Goal: Task Accomplishment & Management: Manage account settings

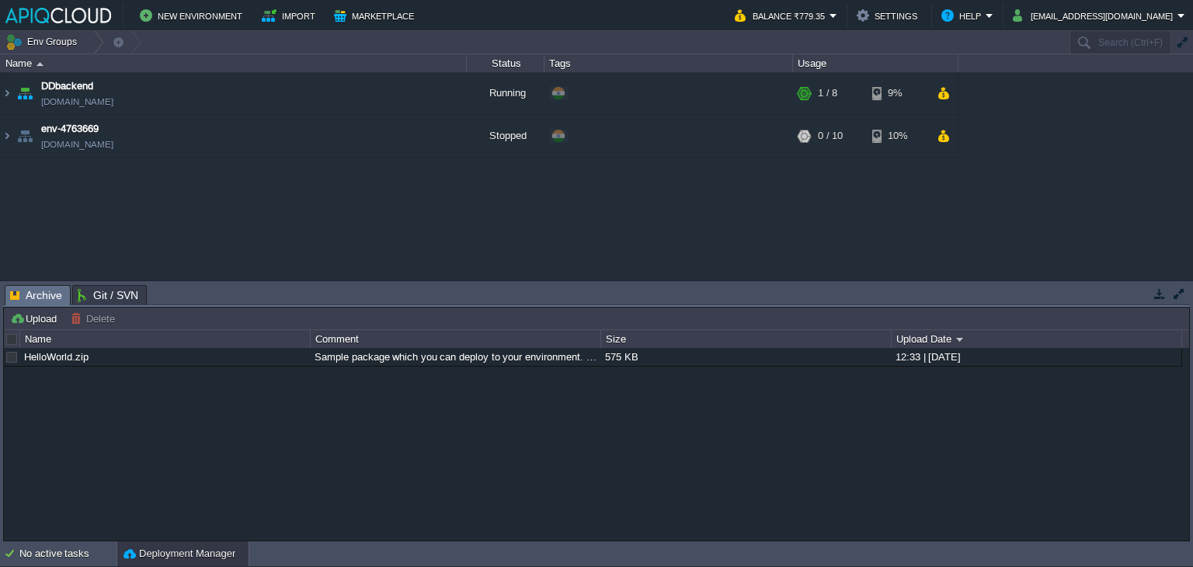
click at [1100, 7] on button "digital@olioglobaladtech.com" at bounding box center [1095, 15] width 165 height 19
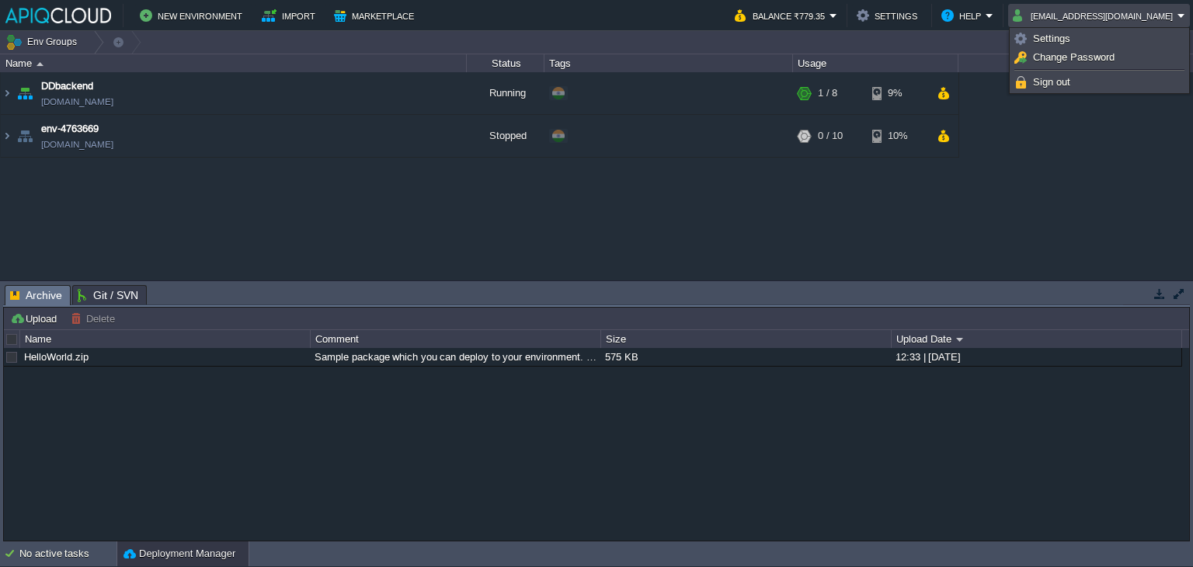
click at [1106, 20] on button "digital@olioglobaladtech.com" at bounding box center [1095, 15] width 165 height 19
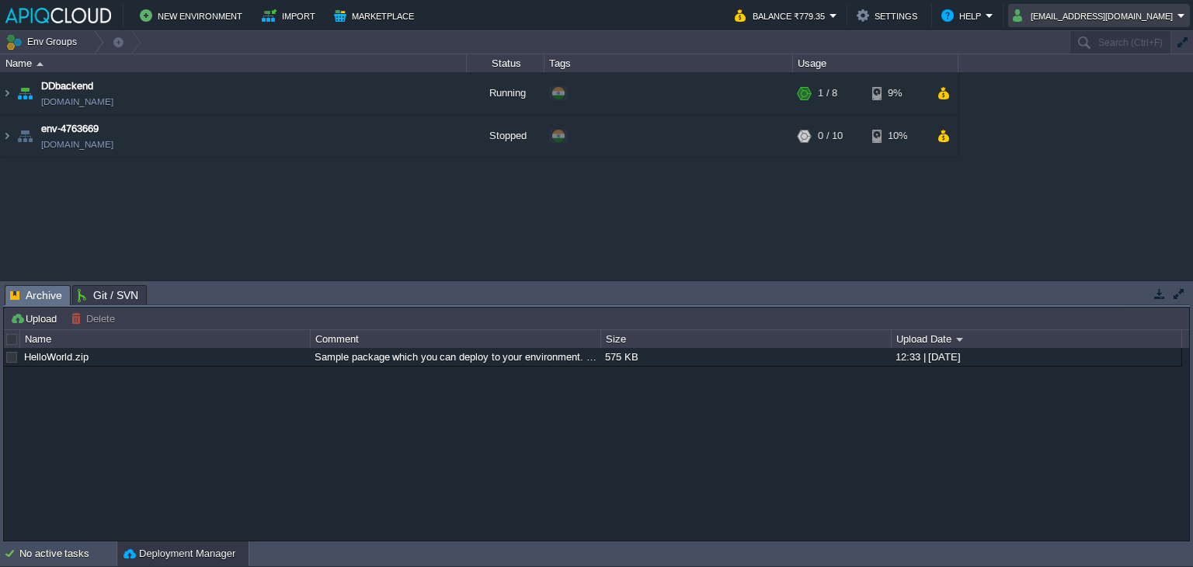
click at [1106, 20] on button "digital@olioglobaladtech.com" at bounding box center [1095, 15] width 165 height 19
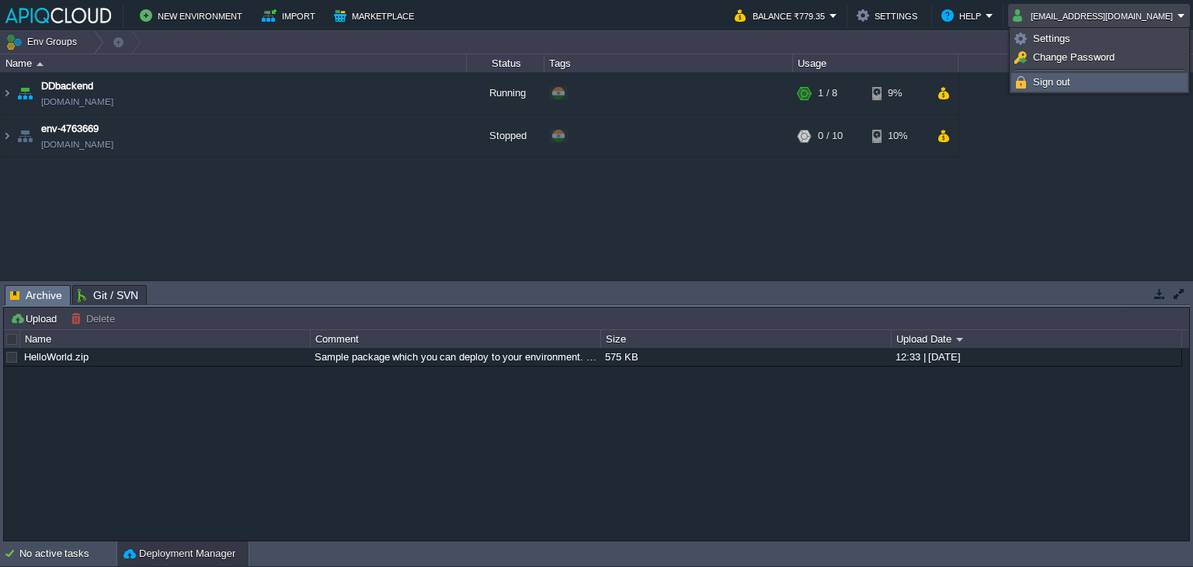
click at [1043, 90] on link "Sign out" at bounding box center [1099, 82] width 175 height 17
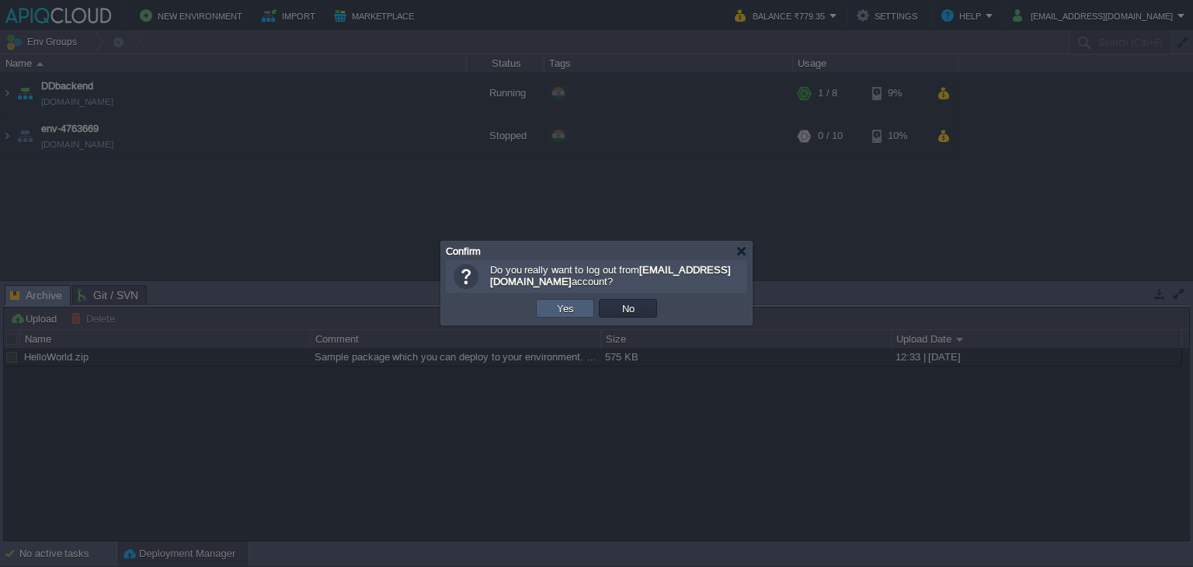
click at [573, 311] on button "Yes" at bounding box center [565, 308] width 26 height 14
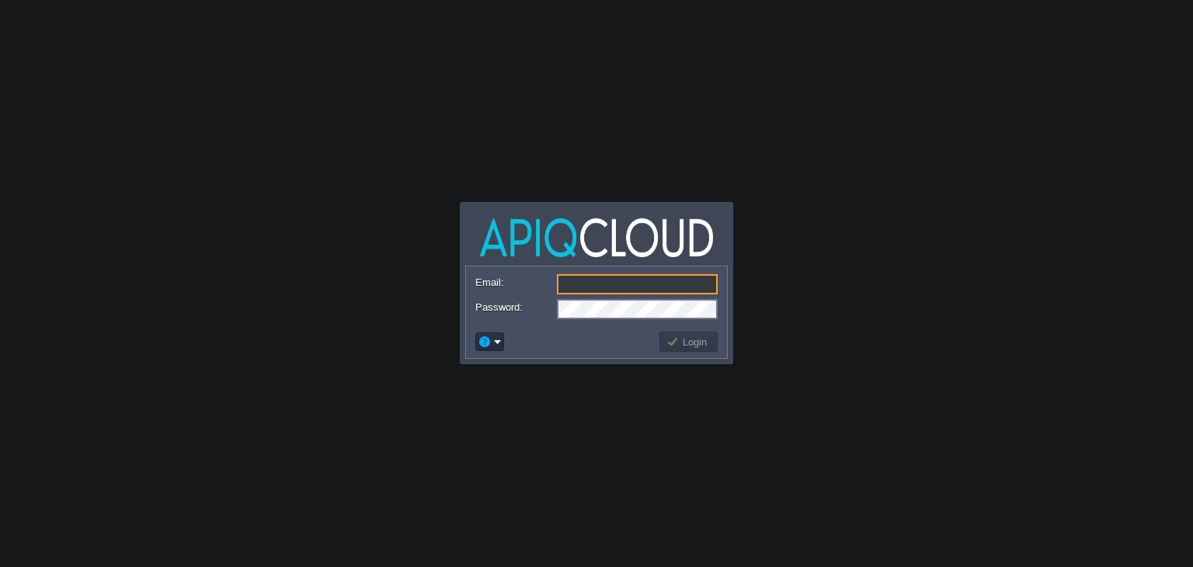
click at [643, 289] on input "Email:" at bounding box center [637, 284] width 161 height 20
paste input "info@novagrad.ai"
type input "info@novagrad.ai"
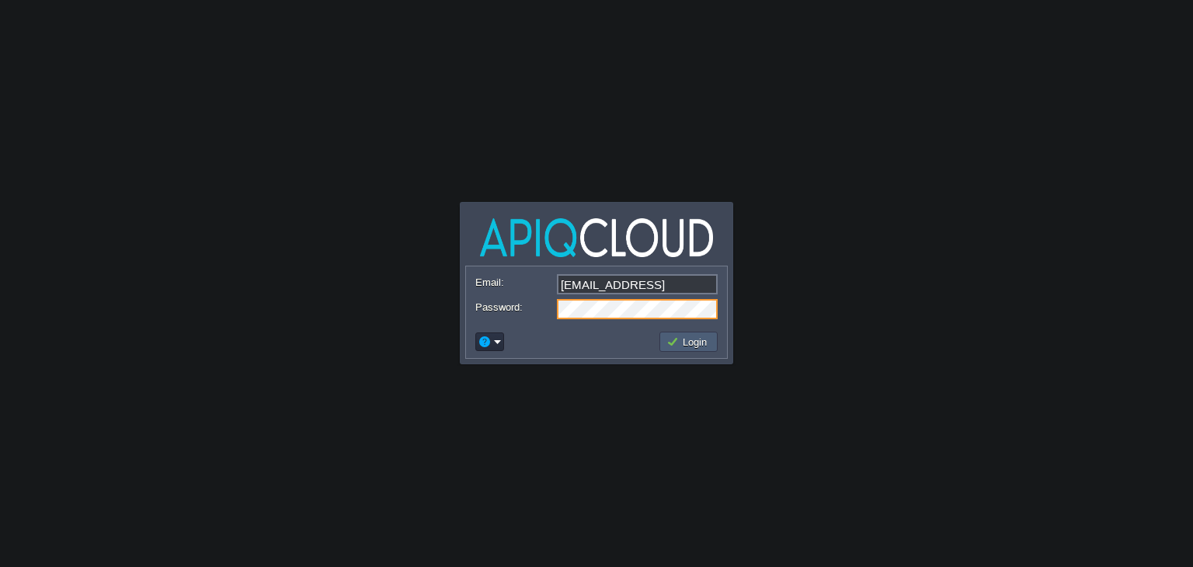
click at [706, 333] on td "Login" at bounding box center [688, 342] width 58 height 20
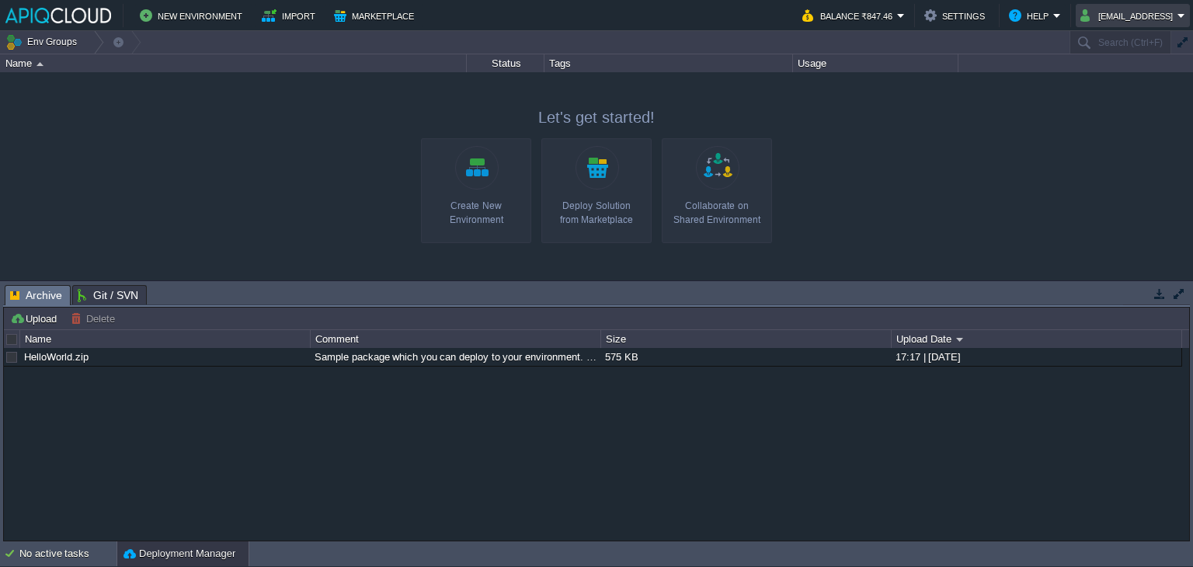
click at [1094, 15] on button "info@novagrad.ai" at bounding box center [1128, 15] width 97 height 19
click at [1100, 77] on span "Sign out" at bounding box center [1110, 82] width 37 height 12
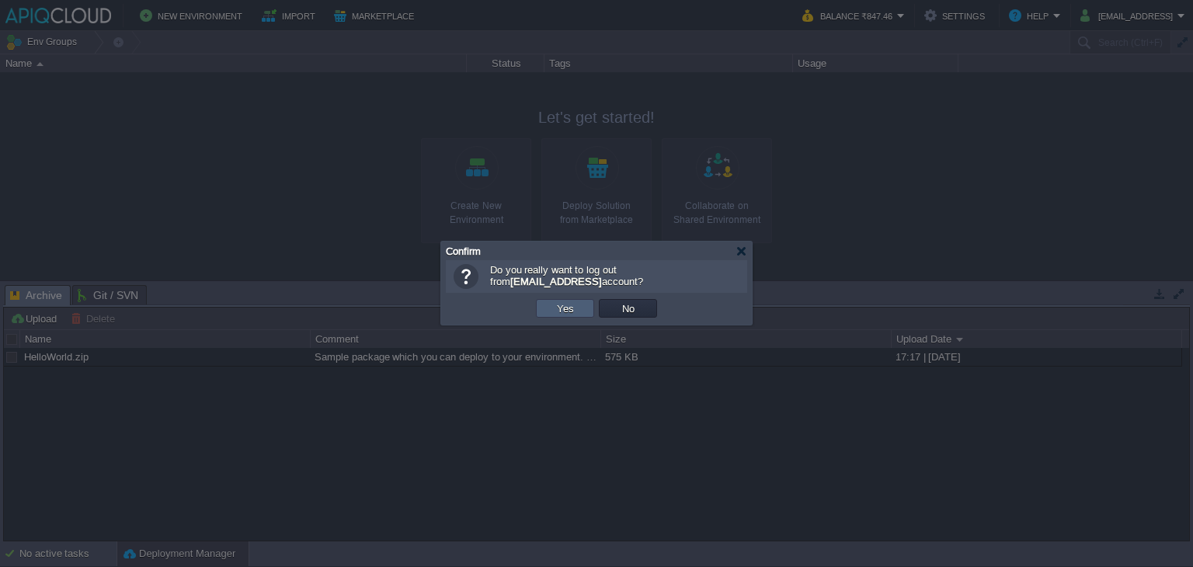
click at [562, 313] on button "Yes" at bounding box center [565, 308] width 26 height 14
